Goal: Task Accomplishment & Management: Use online tool/utility

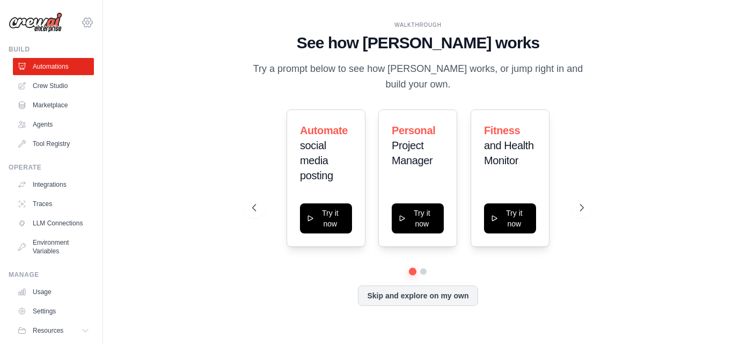
click at [86, 21] on icon at bounding box center [87, 22] width 3 height 3
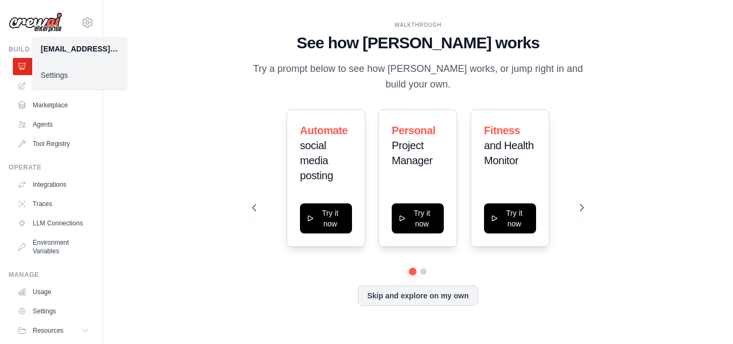
drag, startPoint x: 184, startPoint y: 79, endPoint x: 111, endPoint y: 98, distance: 75.5
click at [184, 79] on div "WALKTHROUGH See how CrewAI works Try a prompt below to see how CrewAI works, or…" at bounding box center [418, 172] width 596 height 323
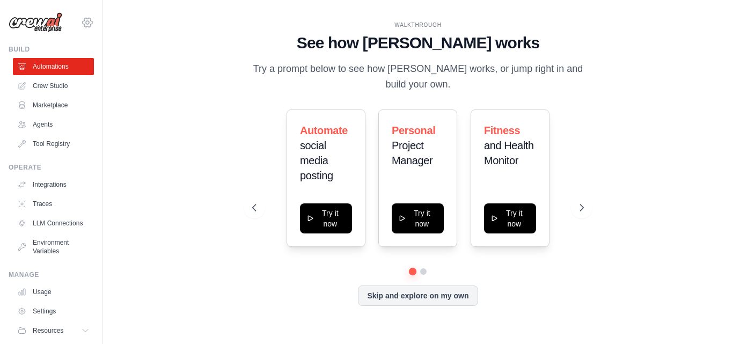
click at [81, 16] on icon at bounding box center [87, 22] width 13 height 13
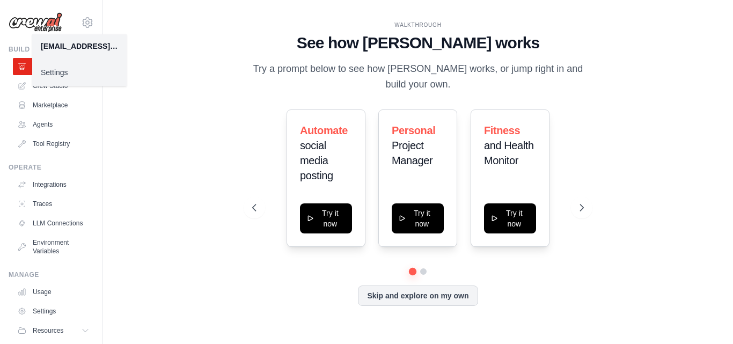
click at [91, 73] on link "Settings" at bounding box center [79, 72] width 94 height 19
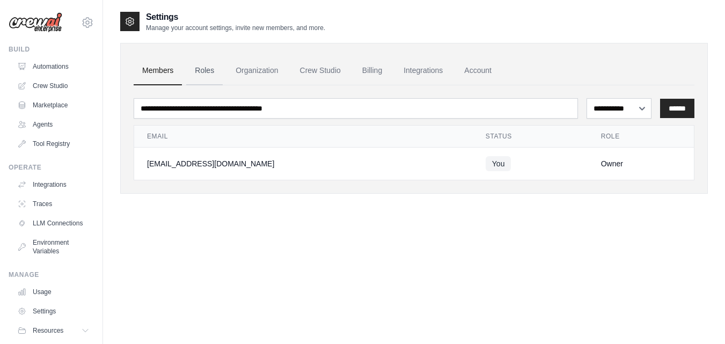
click at [209, 66] on link "Roles" at bounding box center [204, 70] width 37 height 29
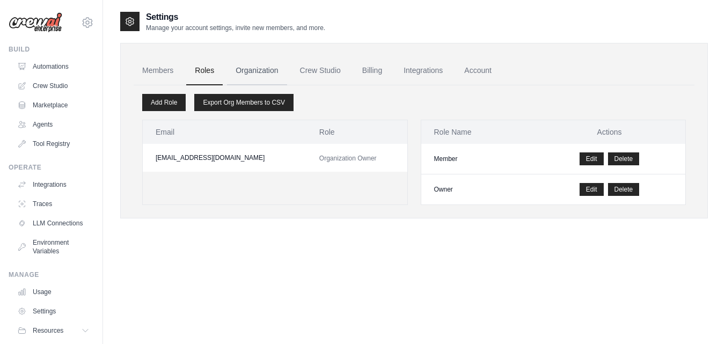
click at [253, 75] on link "Organization" at bounding box center [257, 70] width 60 height 29
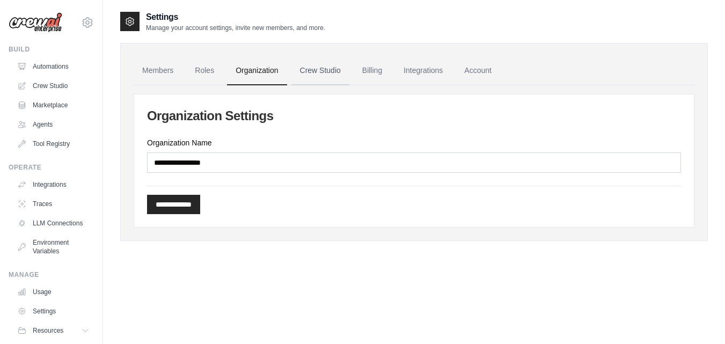
click at [317, 81] on link "Crew Studio" at bounding box center [321, 70] width 58 height 29
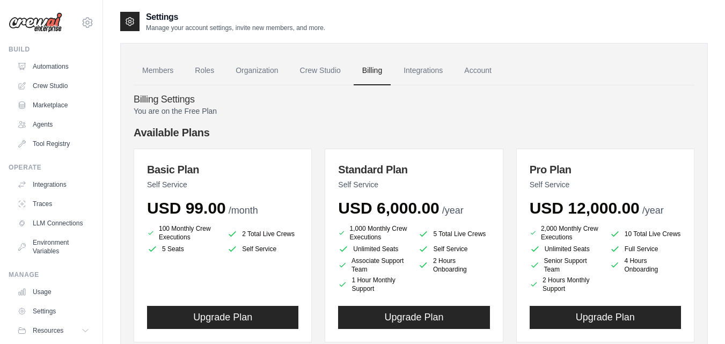
click at [432, 73] on link "Integrations" at bounding box center [423, 70] width 56 height 29
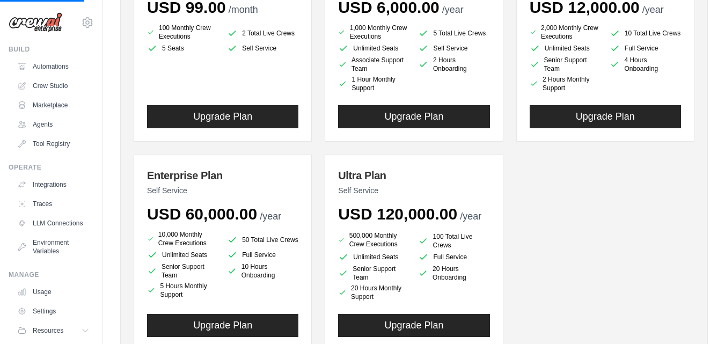
scroll to position [268, 0]
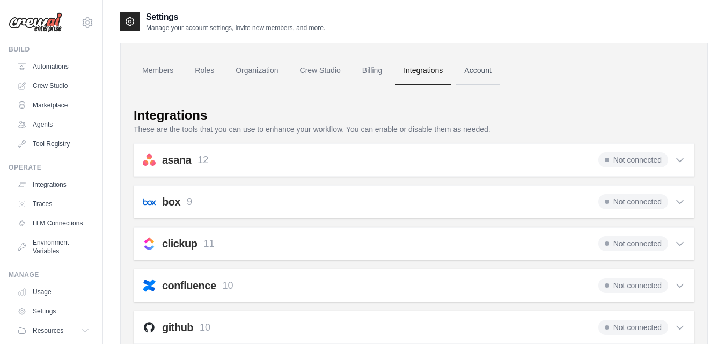
click at [480, 74] on link "Account" at bounding box center [478, 70] width 45 height 29
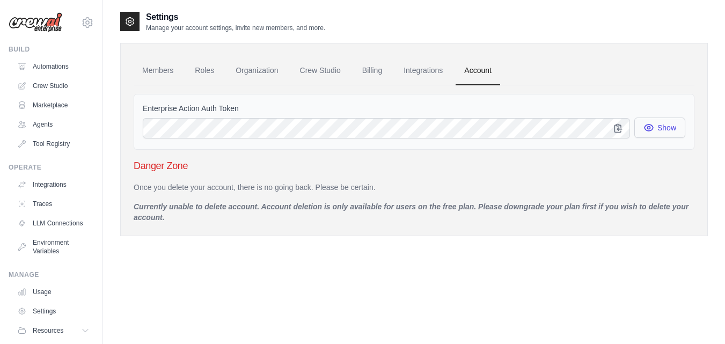
click at [650, 127] on icon "button" at bounding box center [648, 128] width 3 height 3
click at [650, 126] on icon "button" at bounding box center [649, 127] width 11 height 11
click at [59, 86] on link "Crew Studio" at bounding box center [54, 85] width 81 height 17
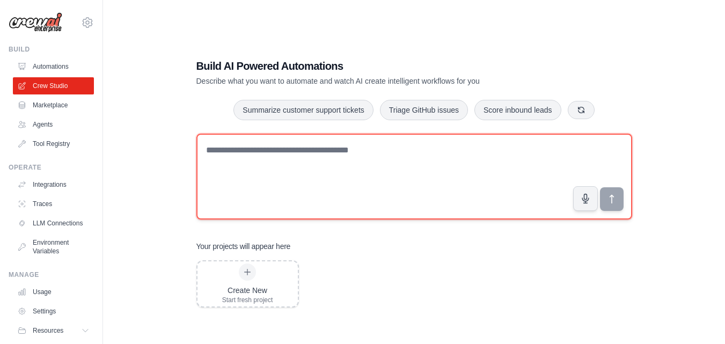
click at [313, 154] on textarea at bounding box center [414, 177] width 436 height 86
